Goal: Transaction & Acquisition: Purchase product/service

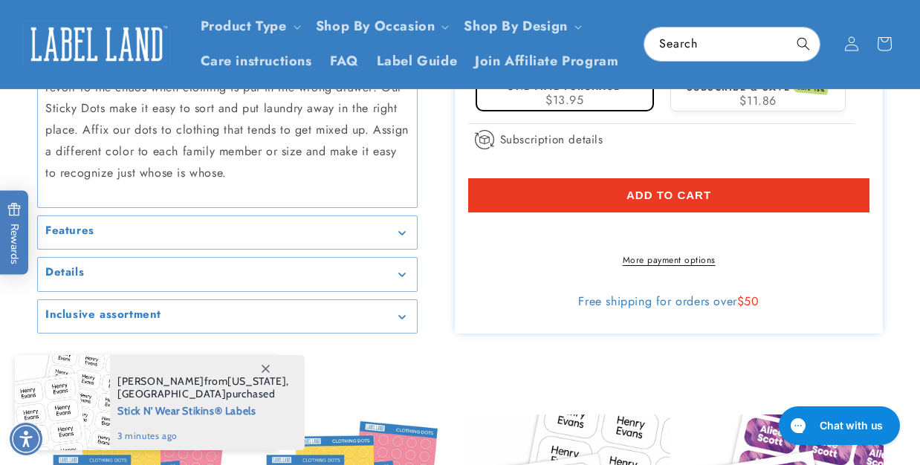
scroll to position [545, 0]
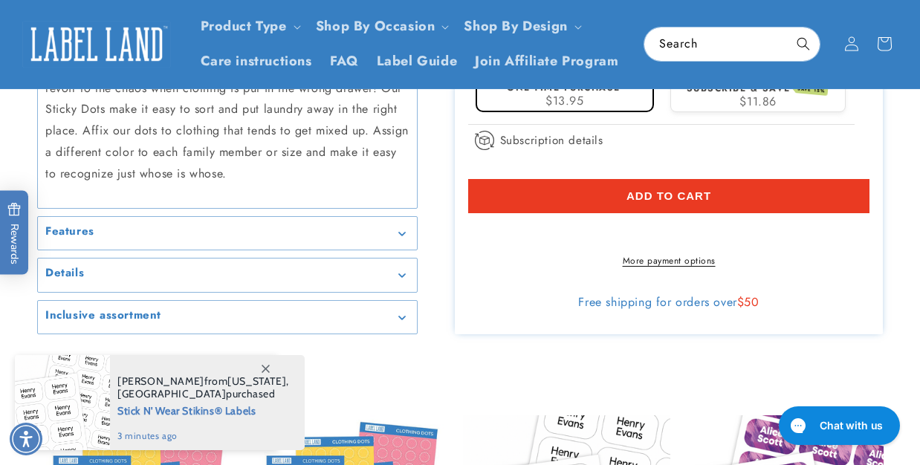
click at [387, 217] on summary "Features" at bounding box center [227, 233] width 379 height 33
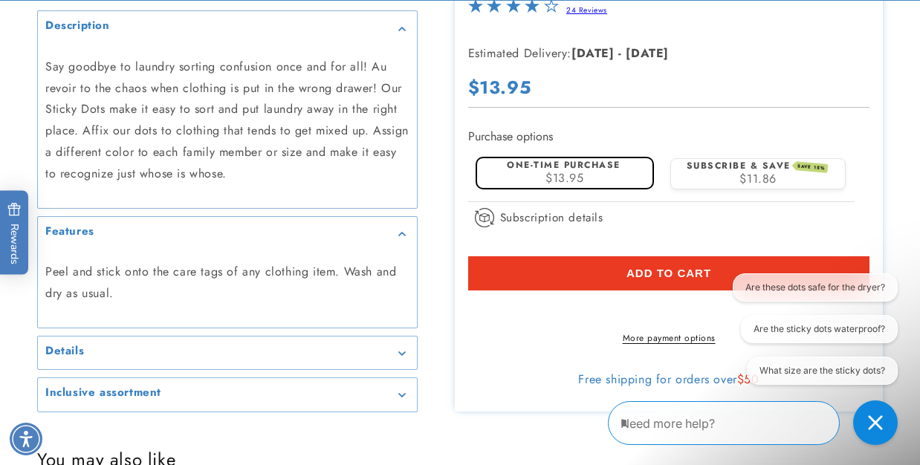
scroll to position [630, 0]
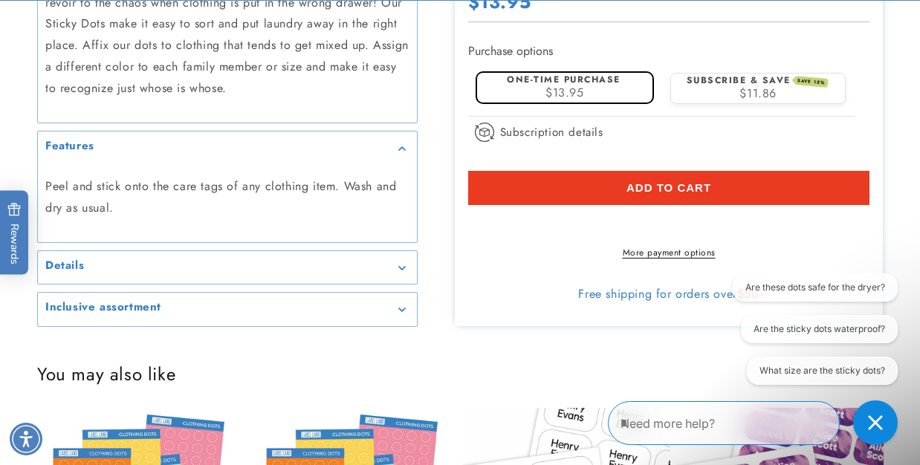
click at [385, 262] on div "Details" at bounding box center [227, 267] width 364 height 11
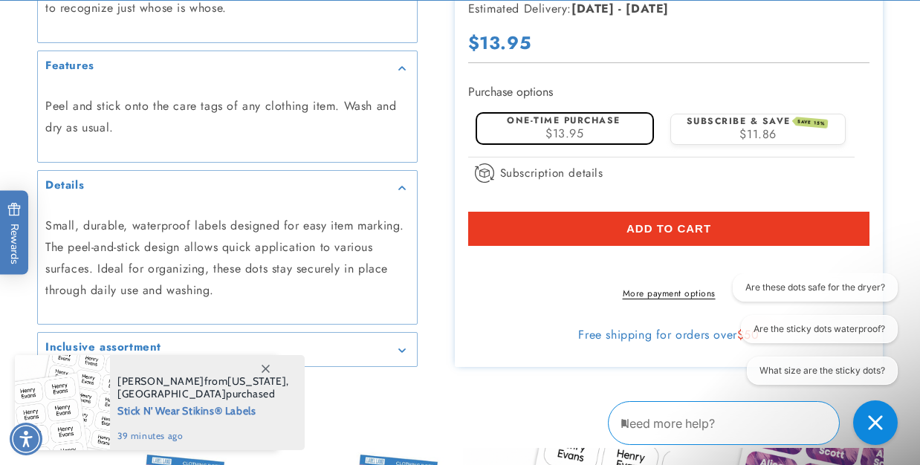
scroll to position [715, 0]
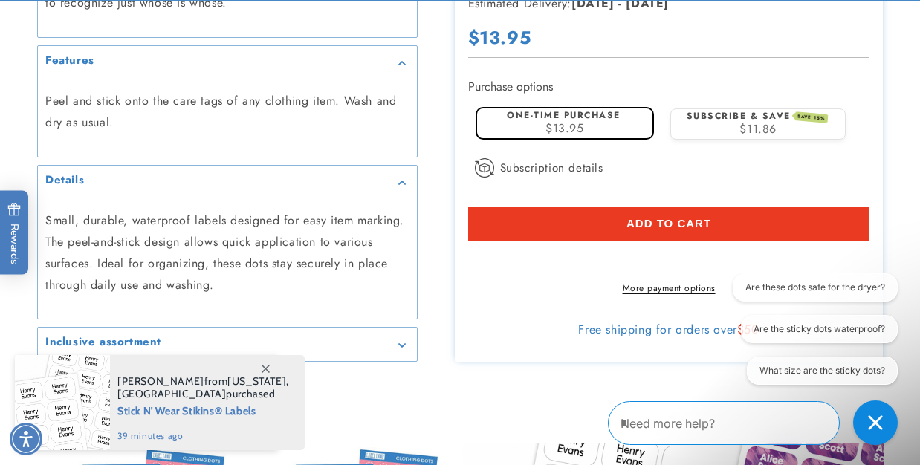
click at [365, 345] on summary "Inclusive assortment" at bounding box center [227, 344] width 379 height 33
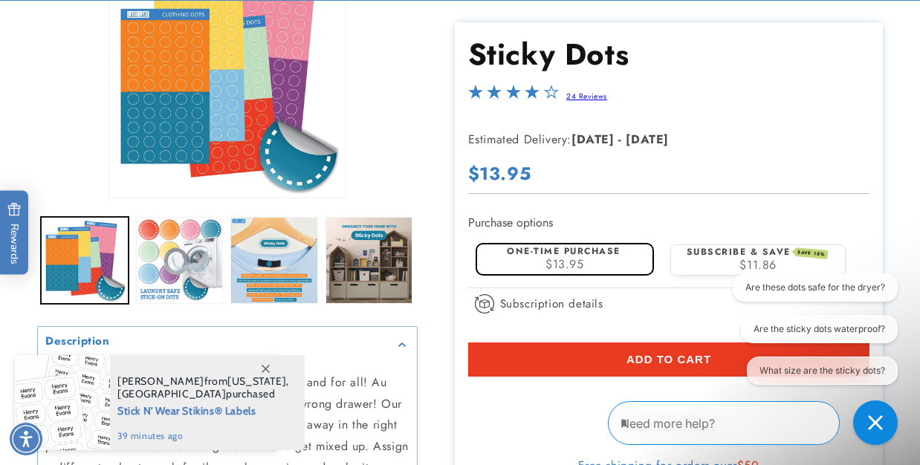
scroll to position [232, 0]
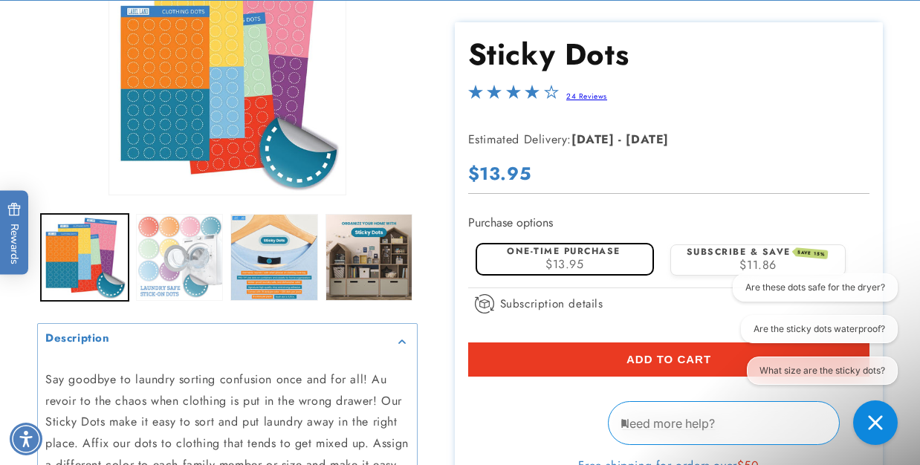
click at [185, 273] on button "Load image 2 in gallery view" at bounding box center [180, 258] width 88 height 88
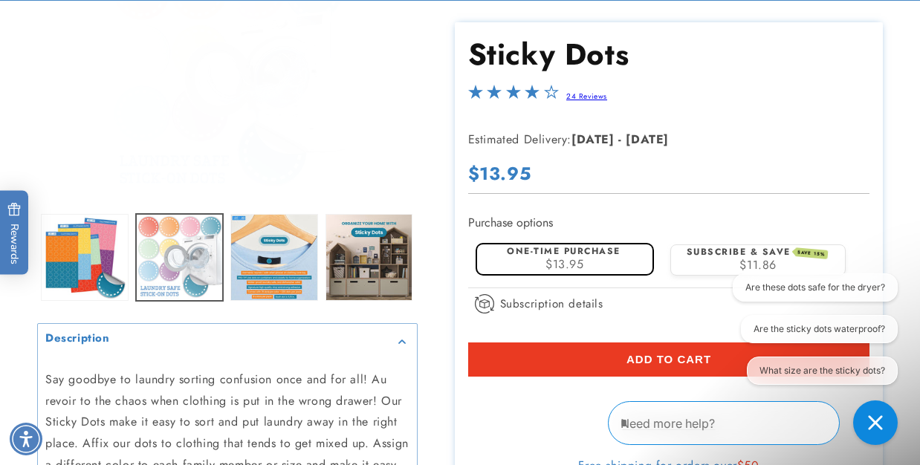
scroll to position [188, 0]
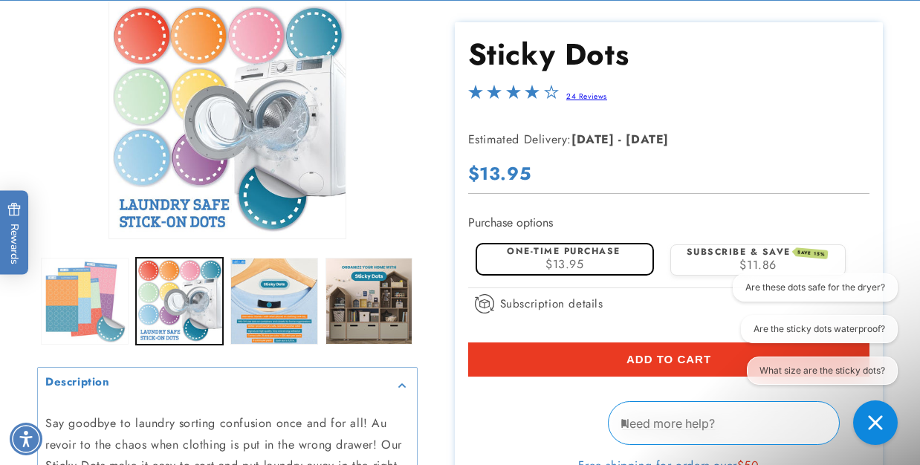
click at [108, 277] on button "Load image 1 in gallery view" at bounding box center [85, 302] width 88 height 88
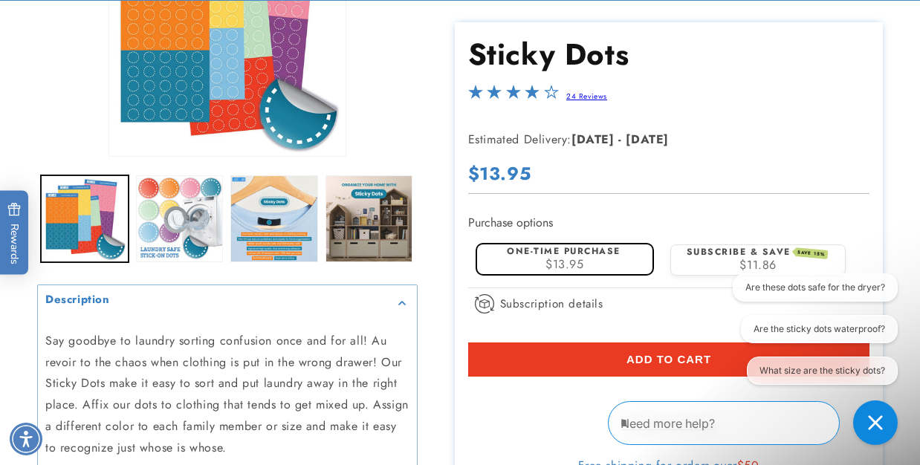
scroll to position [293, 0]
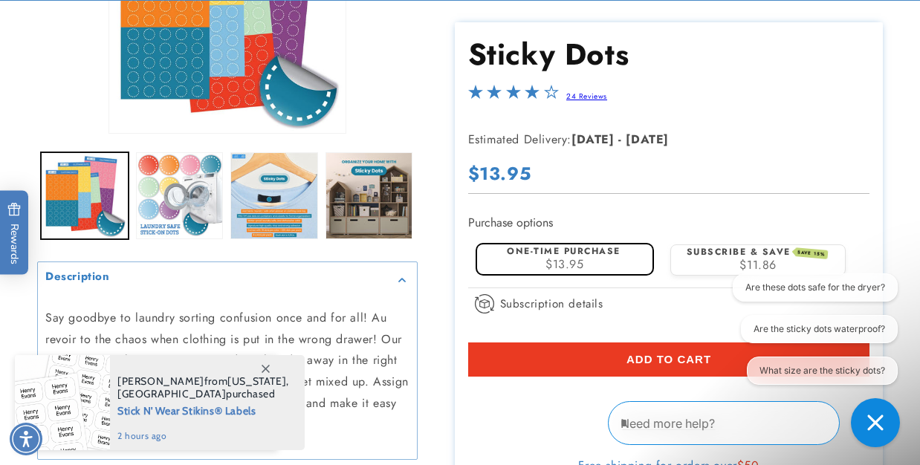
click at [874, 418] on icon "Close conversation starters" at bounding box center [875, 423] width 16 height 16
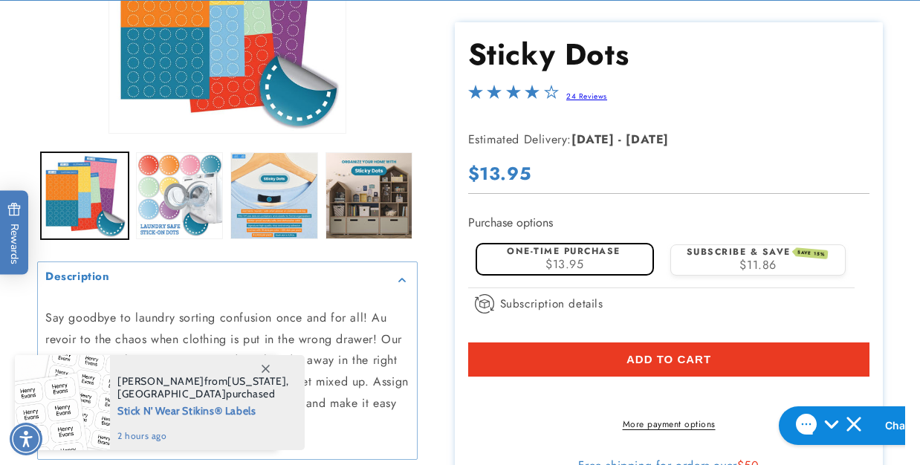
click at [264, 371] on icon at bounding box center [265, 369] width 8 height 8
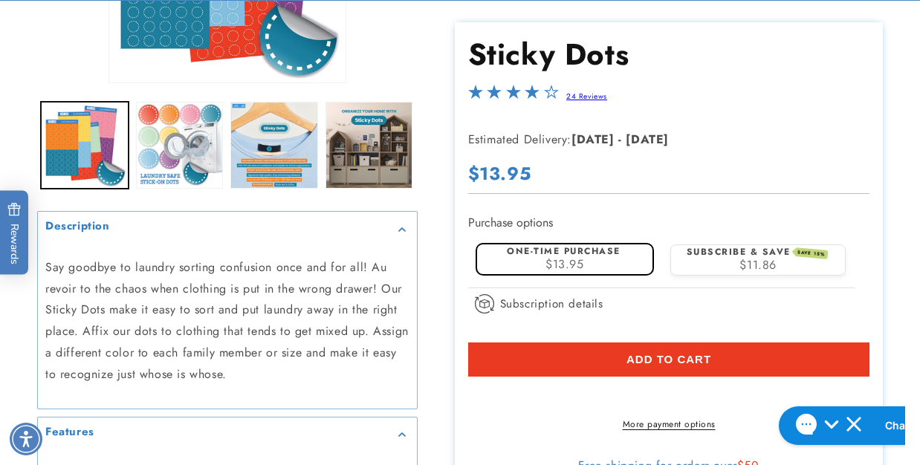
scroll to position [347, 0]
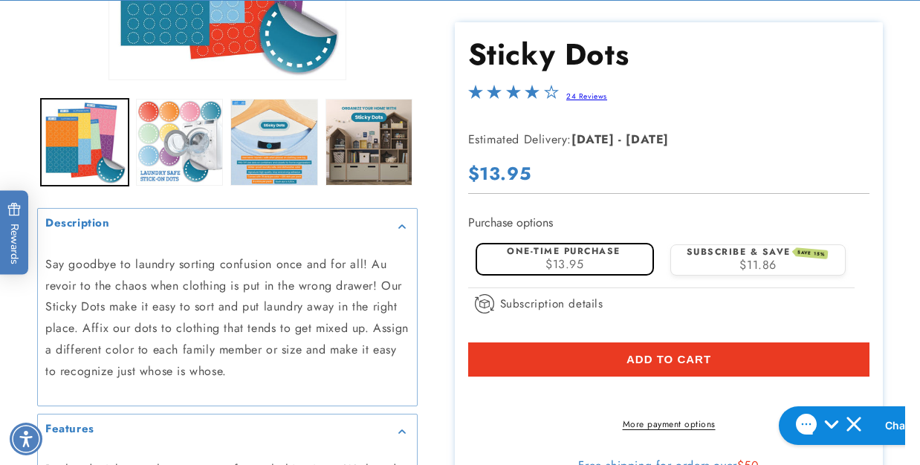
click at [786, 351] on button "Add to cart" at bounding box center [669, 359] width 402 height 34
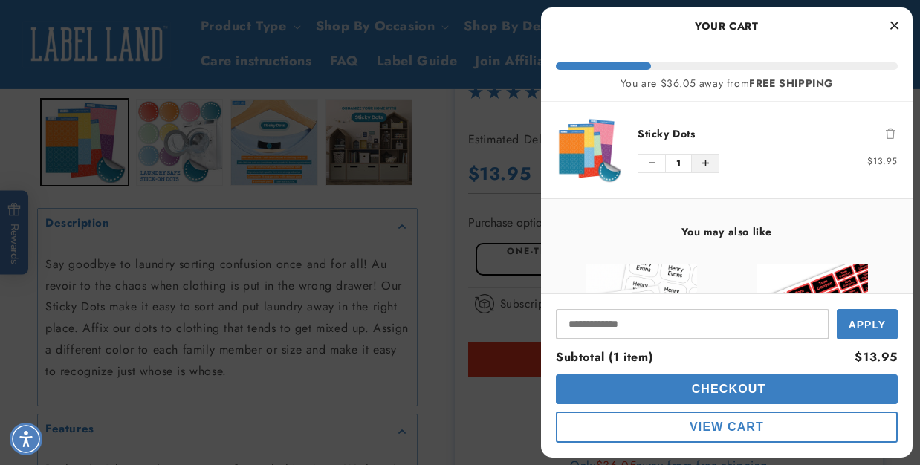
click at [709, 162] on button "Increase quantity of Sticky Dots" at bounding box center [705, 164] width 27 height 18
click at [705, 161] on icon "Increase quantity of Sticky Dots" at bounding box center [705, 163] width 7 height 9
click at [719, 390] on span "Checkout" at bounding box center [727, 389] width 78 height 13
